Goal: Information Seeking & Learning: Learn about a topic

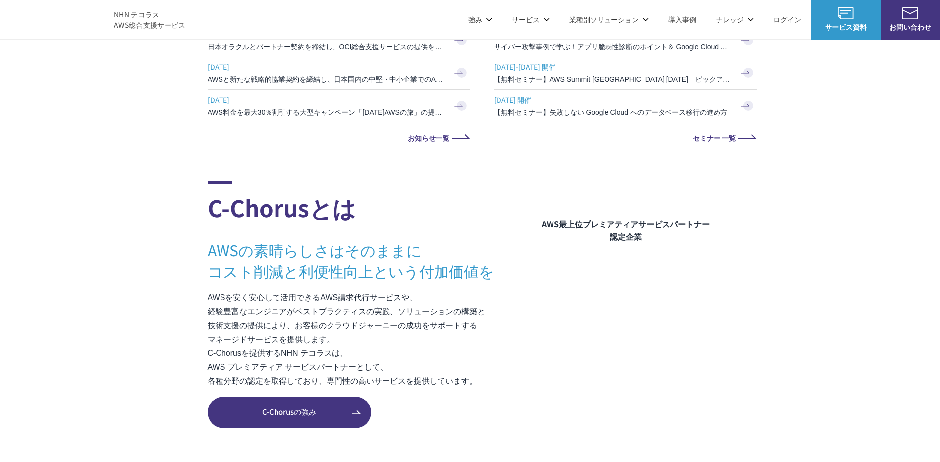
scroll to position [462, 0]
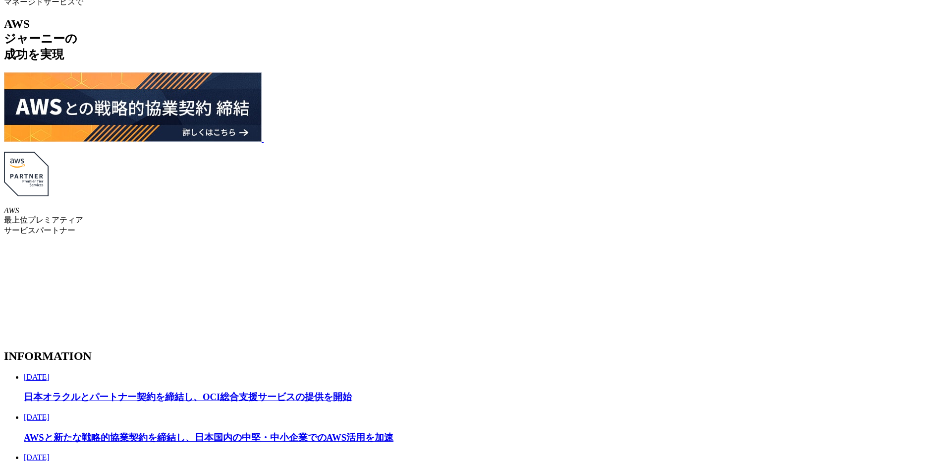
scroll to position [1800, 0]
